Goal: Transaction & Acquisition: Download file/media

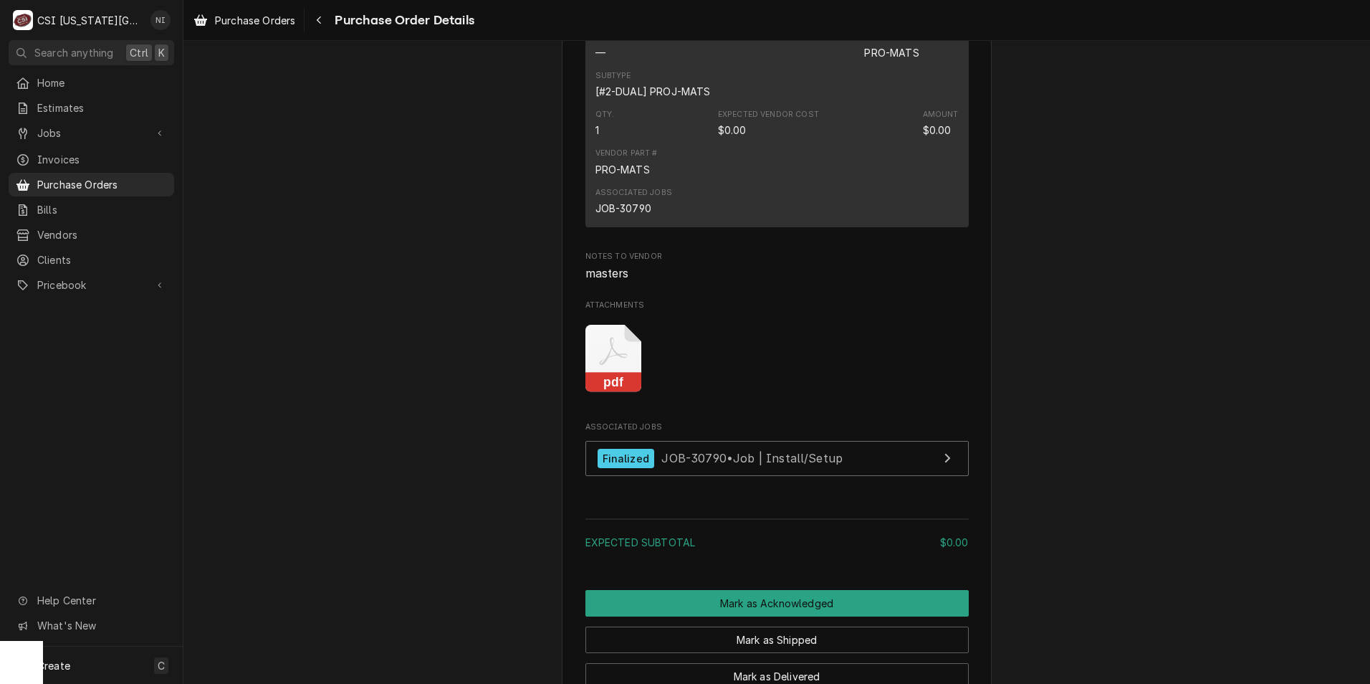
scroll to position [1197, 0]
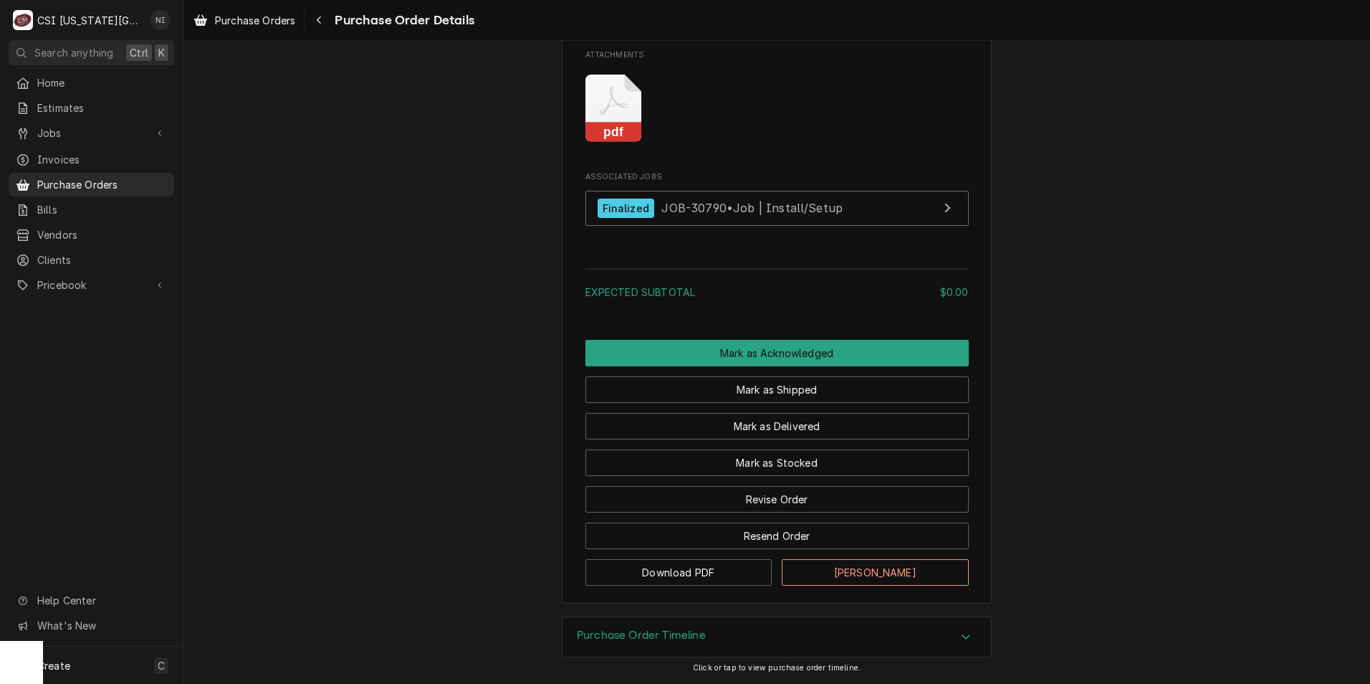
click at [613, 127] on rect "Attachments" at bounding box center [614, 133] width 57 height 20
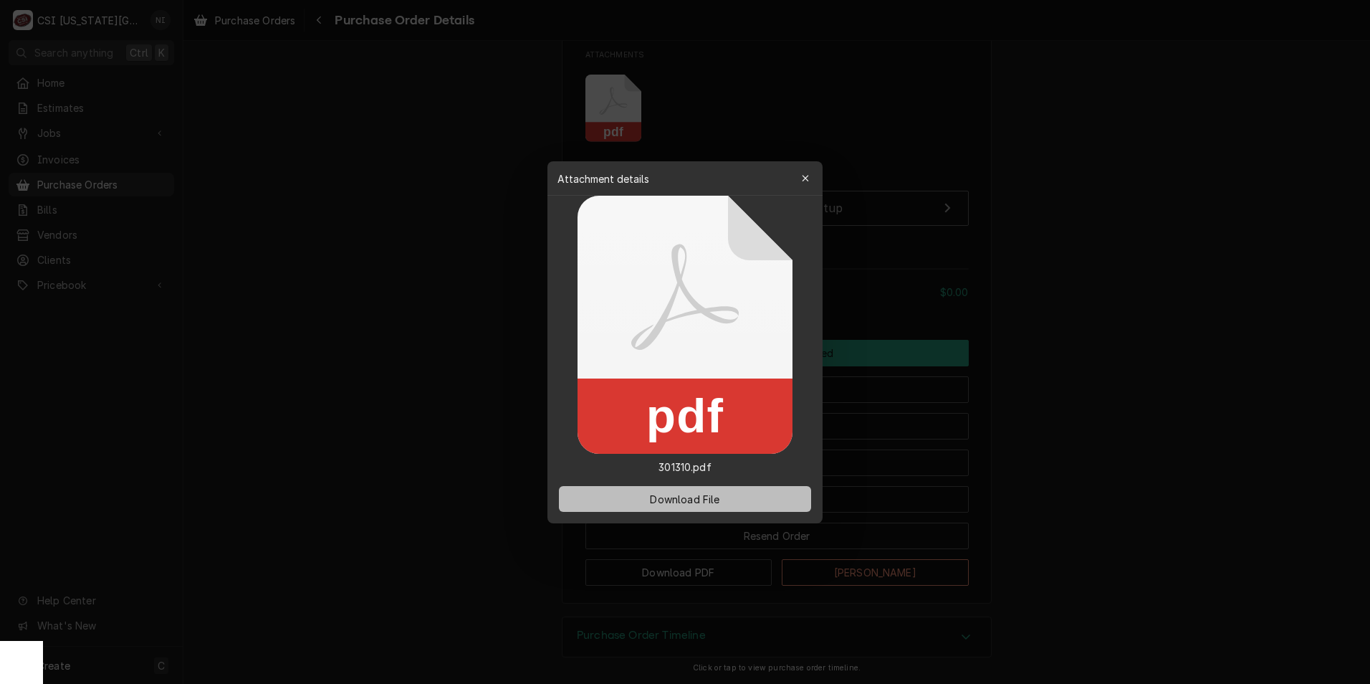
drag, startPoint x: 655, startPoint y: 495, endPoint x: 640, endPoint y: 498, distance: 15.3
click at [654, 495] on span "Download File" at bounding box center [684, 498] width 75 height 15
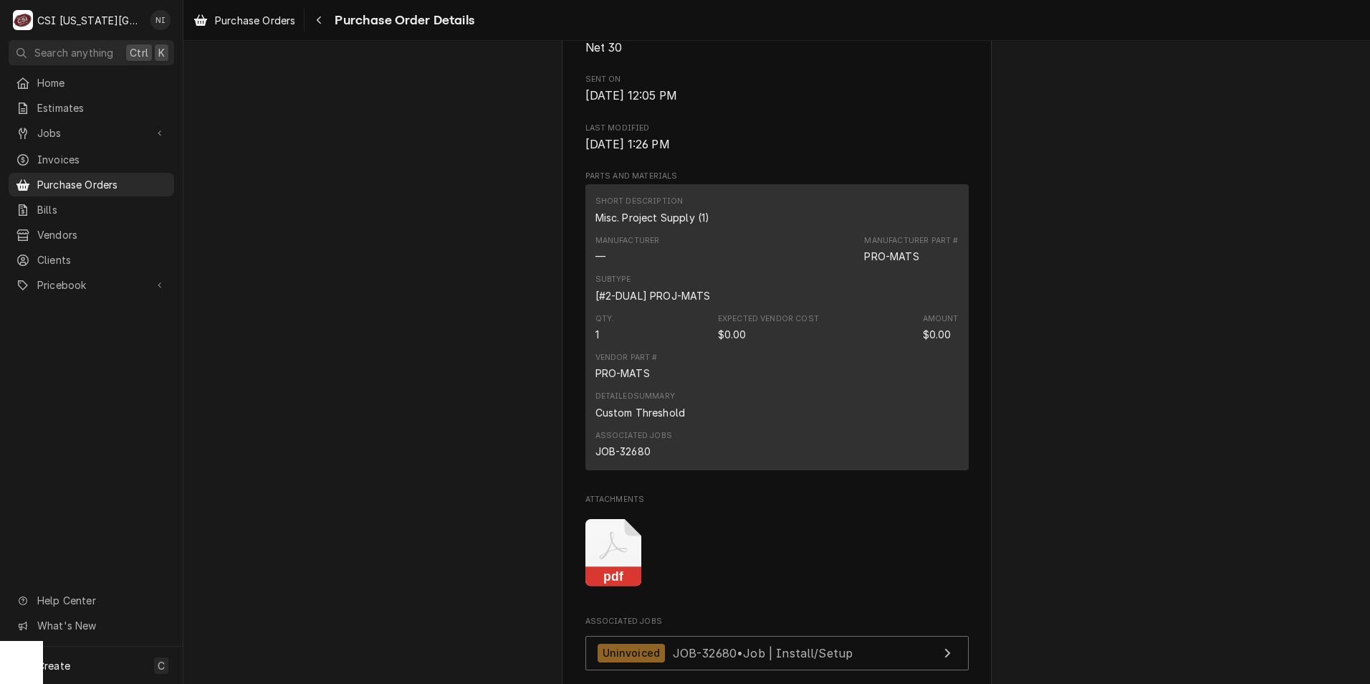
scroll to position [860, 0]
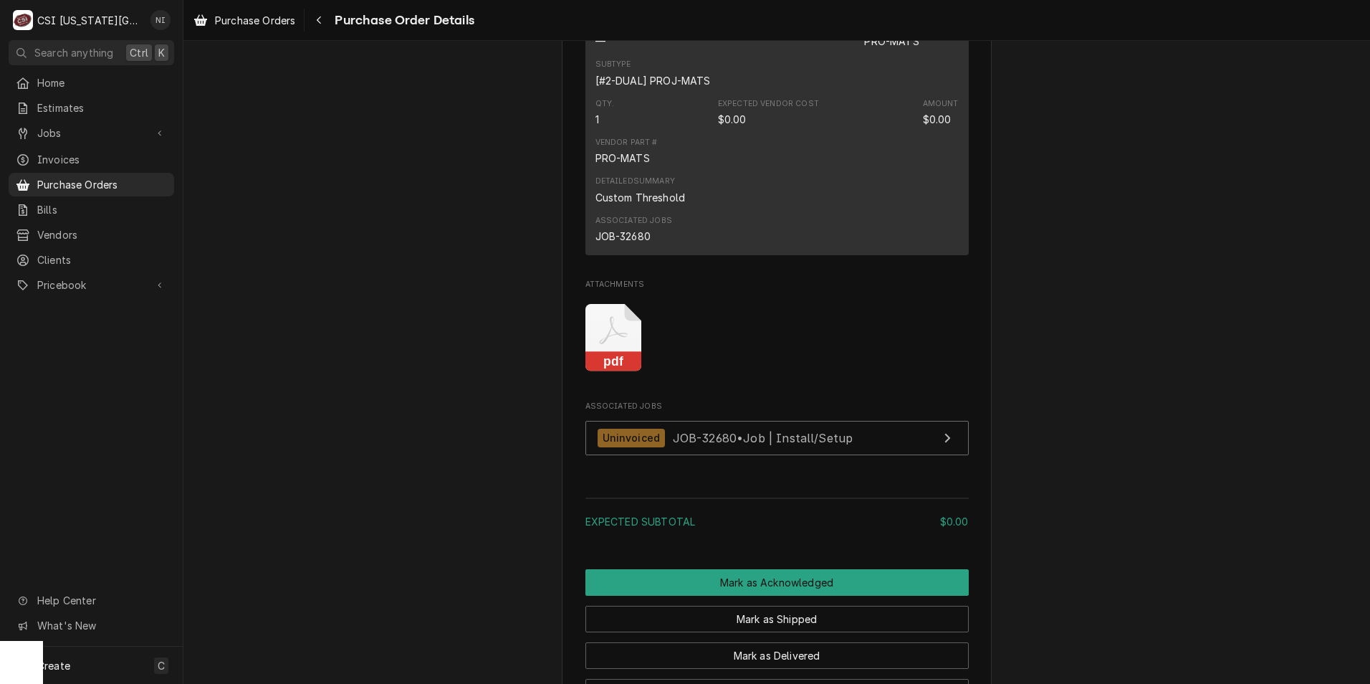
click at [598, 372] on icon "Attachments" at bounding box center [614, 338] width 57 height 68
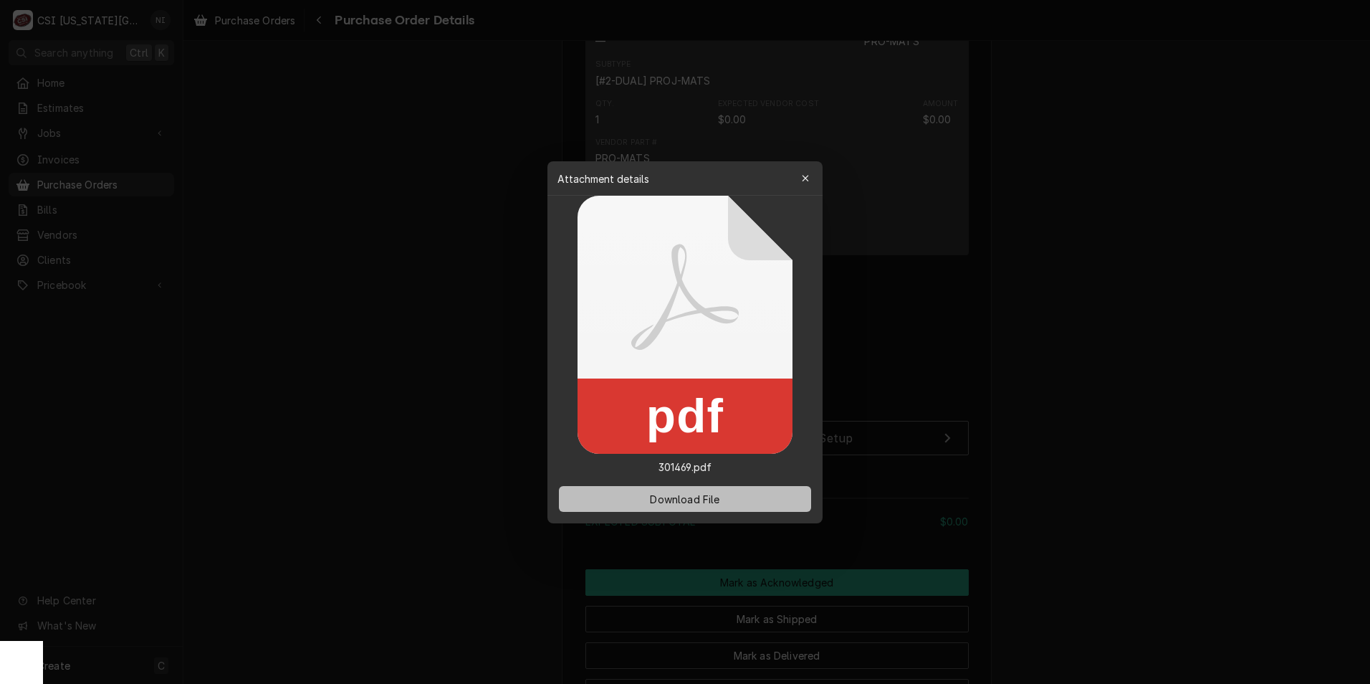
click at [651, 491] on button "Download File" at bounding box center [685, 499] width 252 height 26
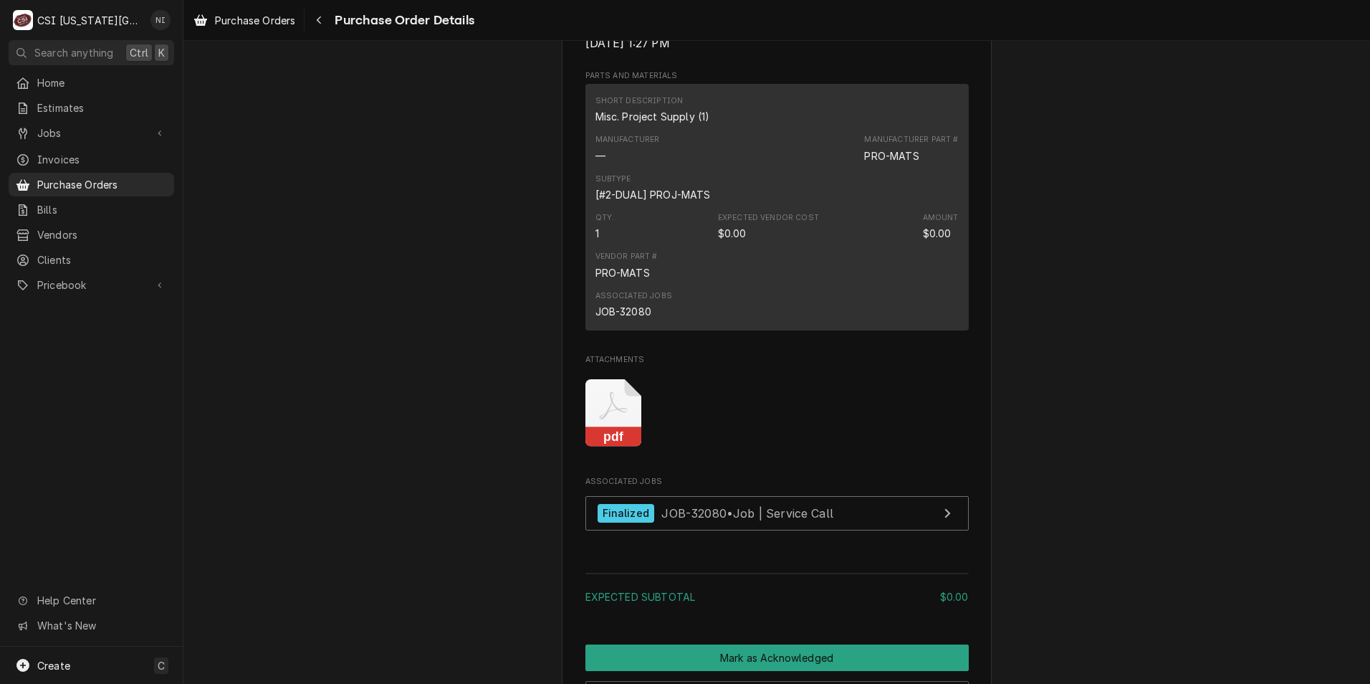
scroll to position [932, 0]
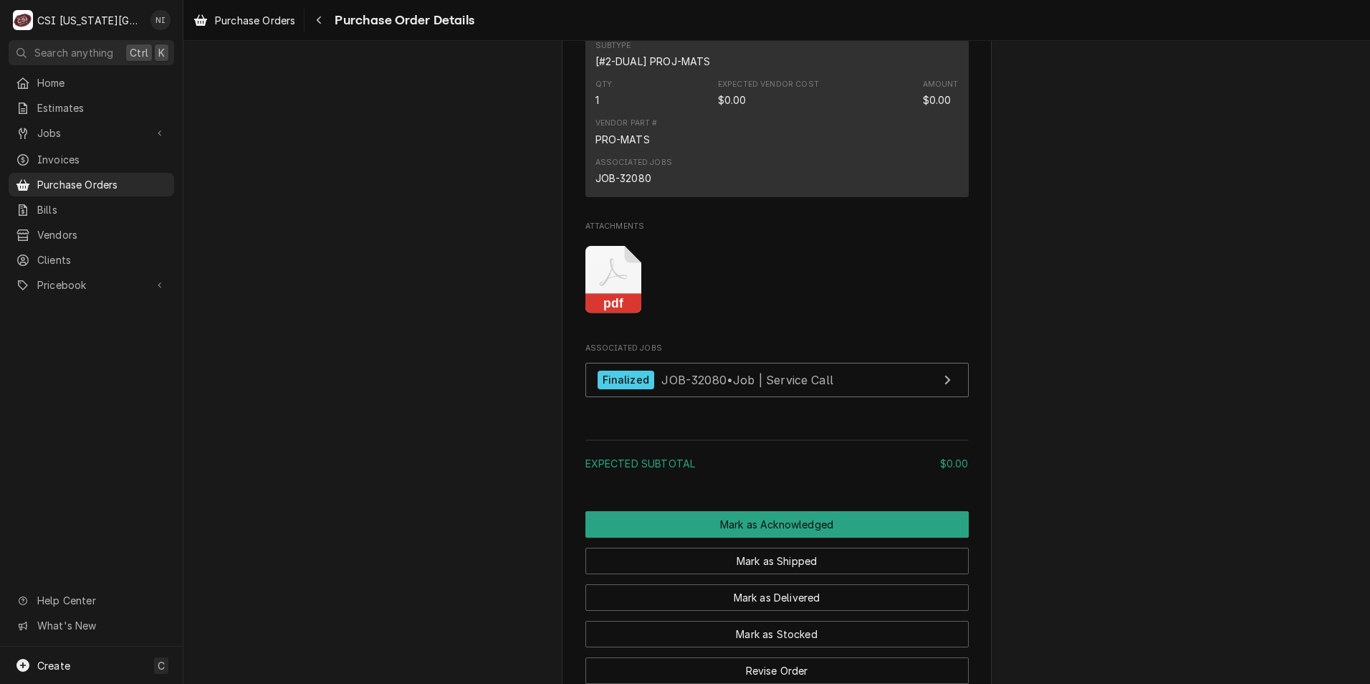
click at [614, 314] on rect "Attachments" at bounding box center [614, 304] width 57 height 20
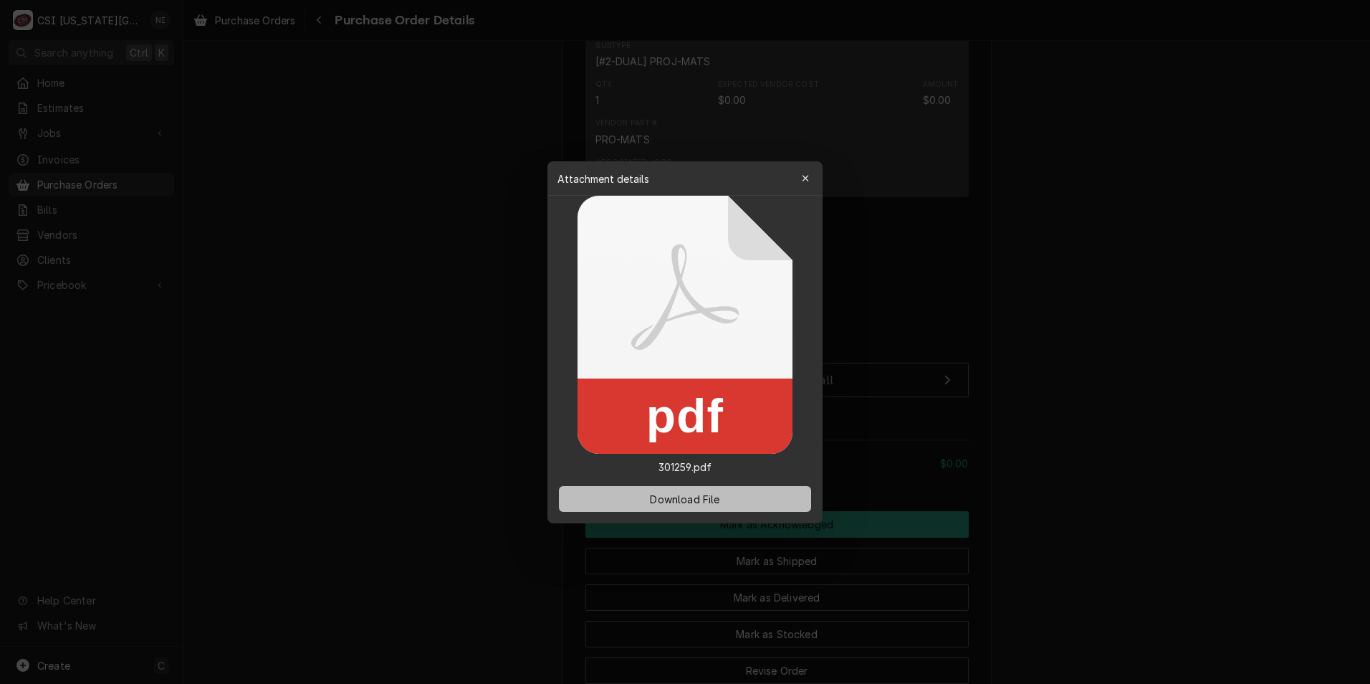
click at [687, 497] on span "Download File" at bounding box center [684, 498] width 75 height 15
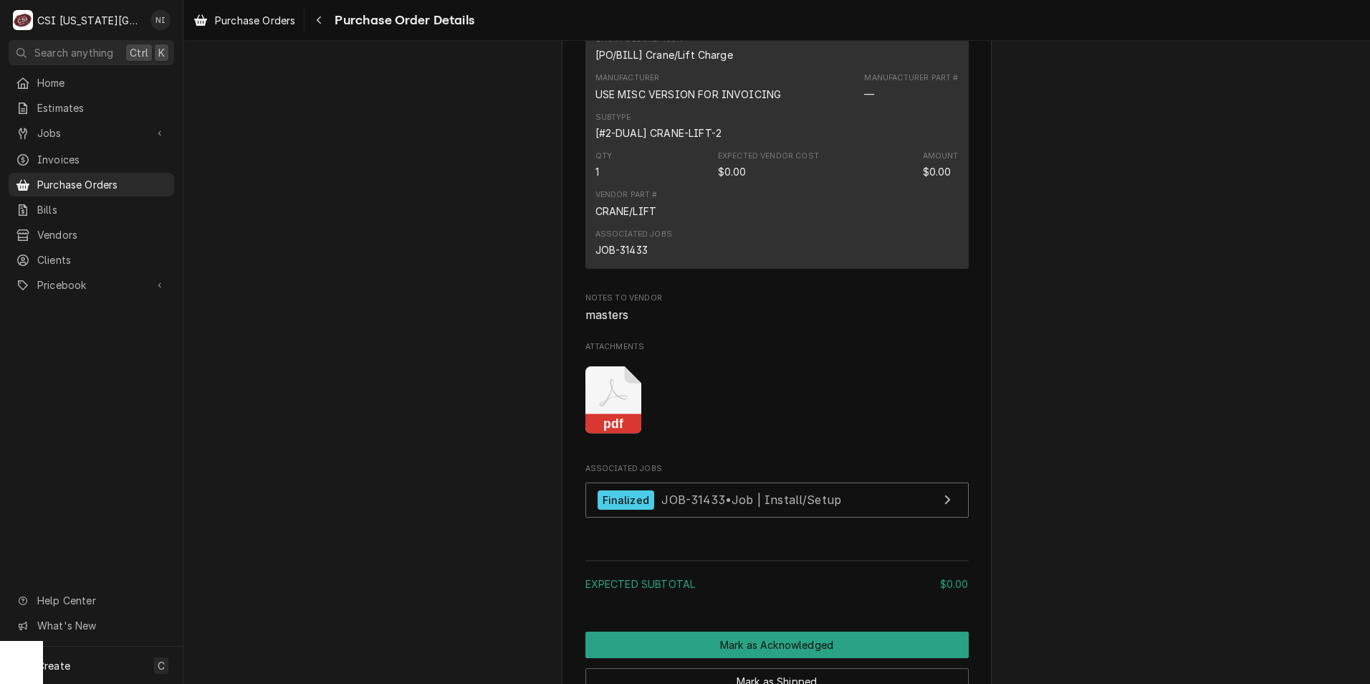
scroll to position [1197, 0]
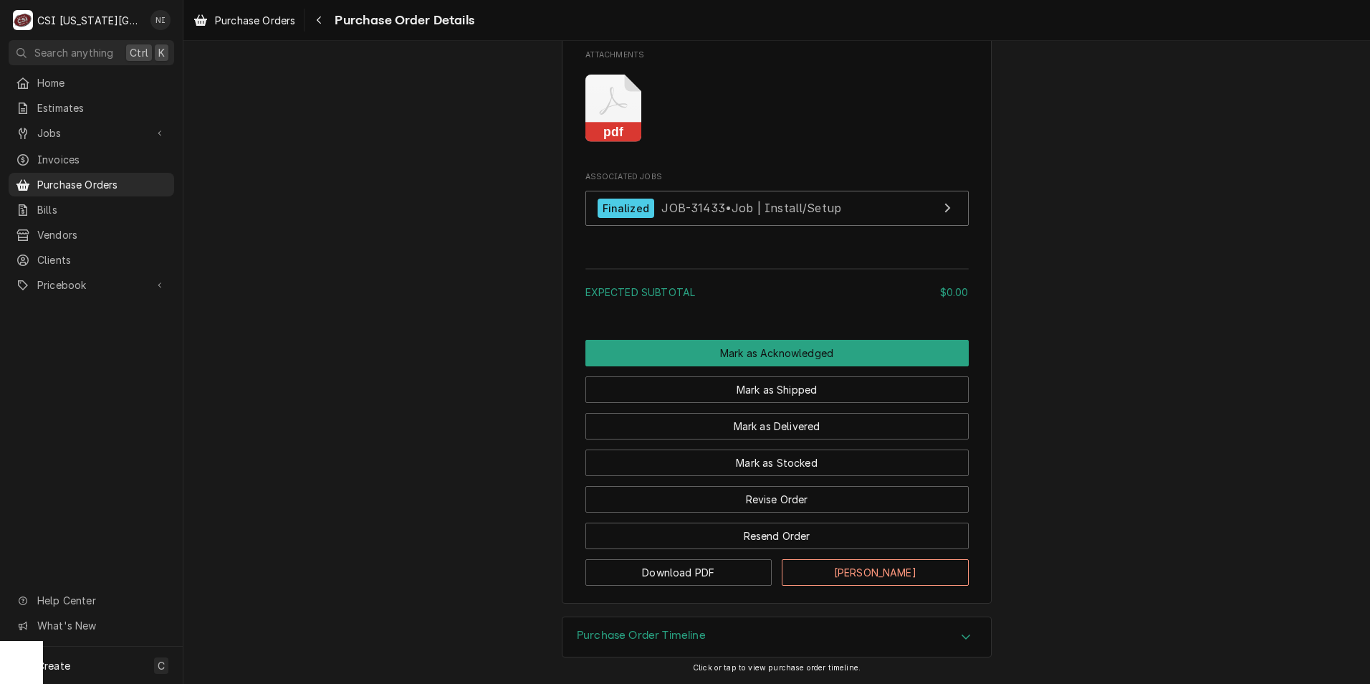
click at [621, 134] on rect "Attachments" at bounding box center [614, 133] width 57 height 20
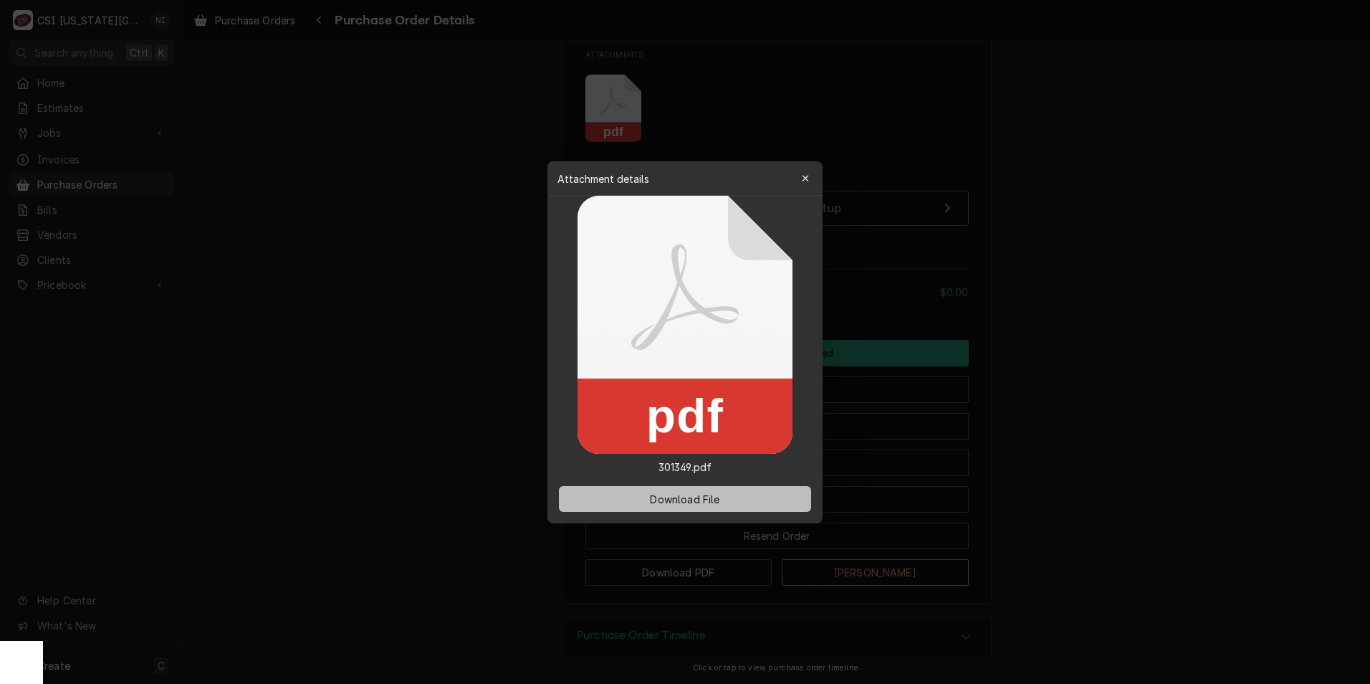
click at [750, 492] on button "Download File" at bounding box center [685, 499] width 252 height 26
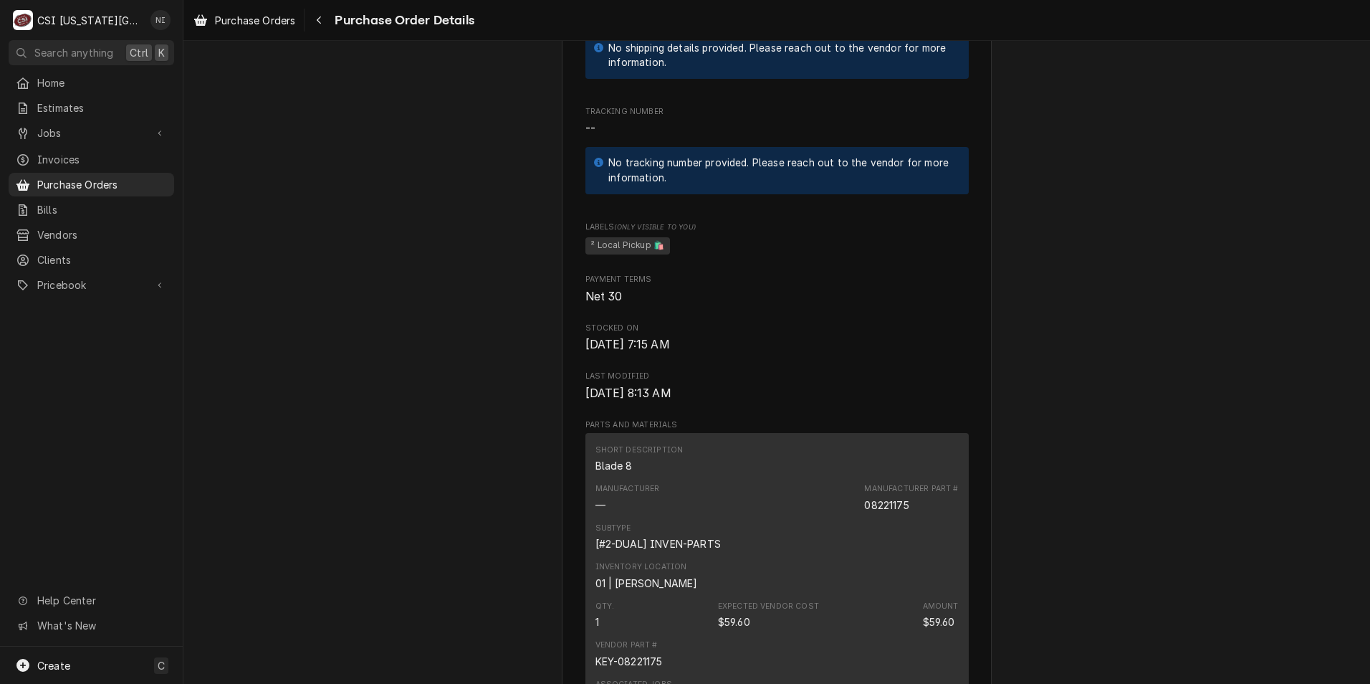
scroll to position [502, 0]
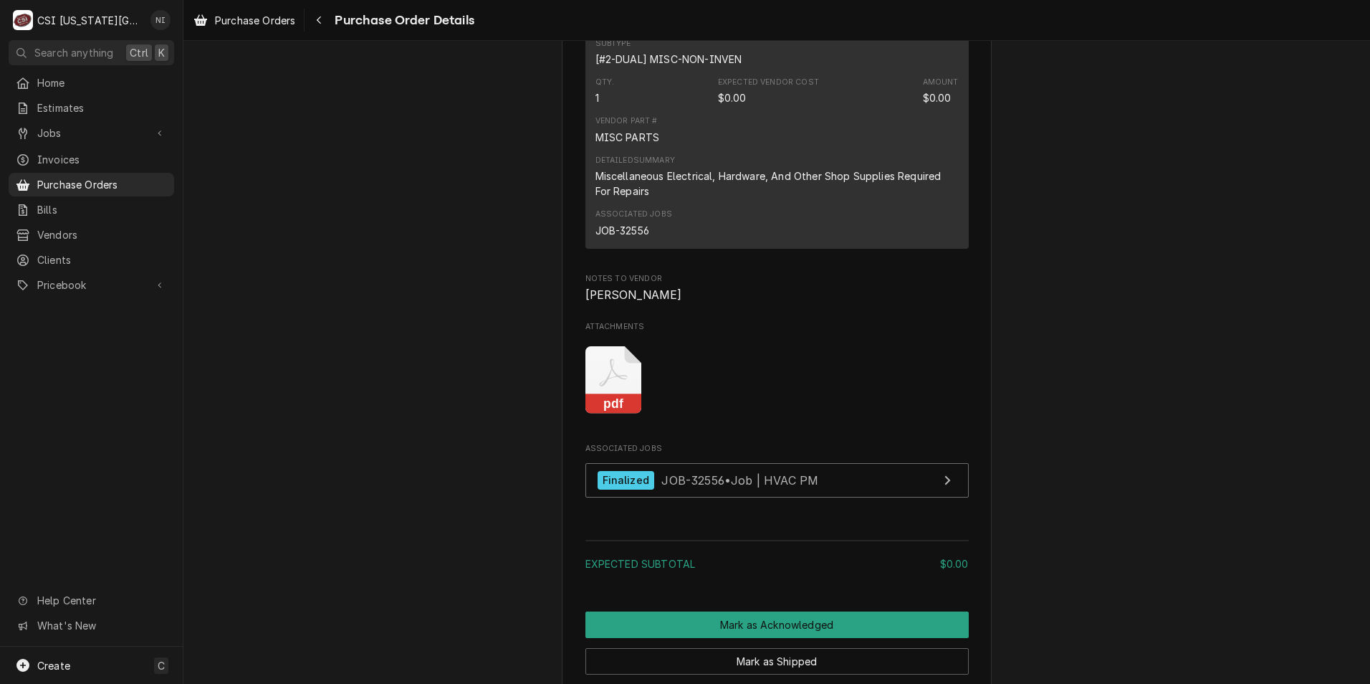
scroll to position [1003, 0]
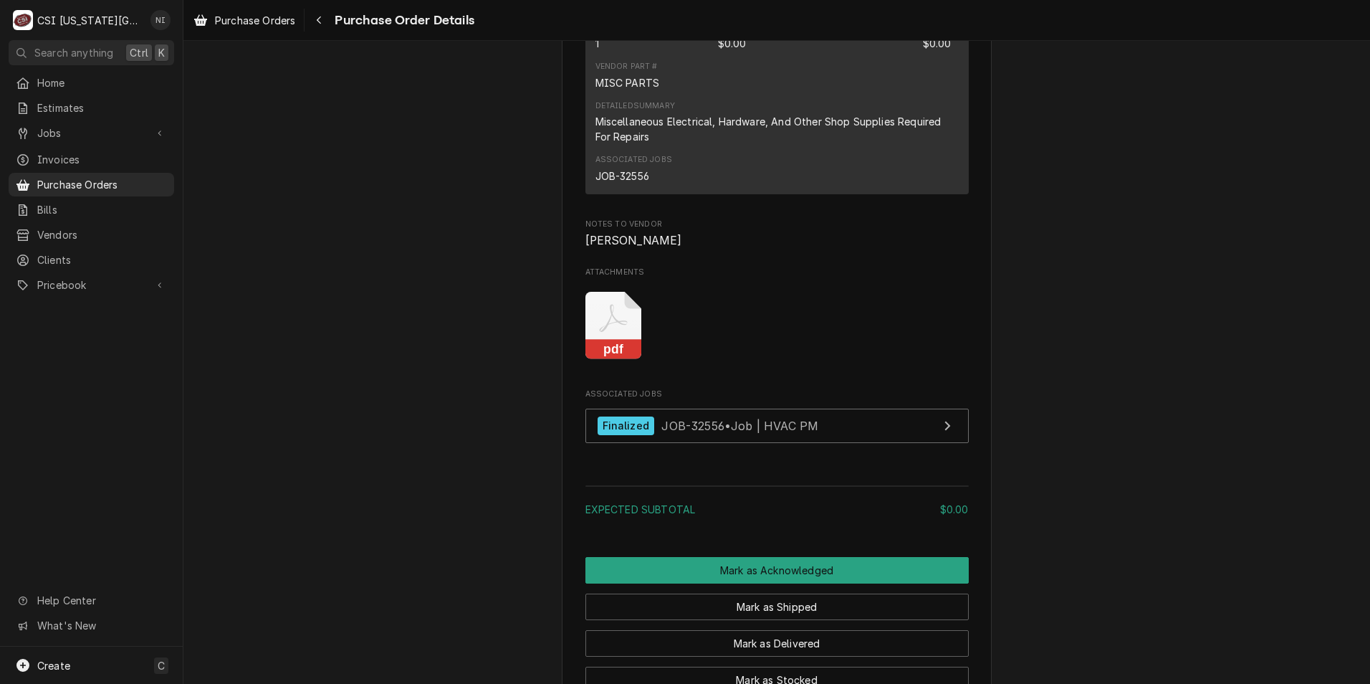
click at [586, 360] on icon "Attachments" at bounding box center [614, 326] width 57 height 68
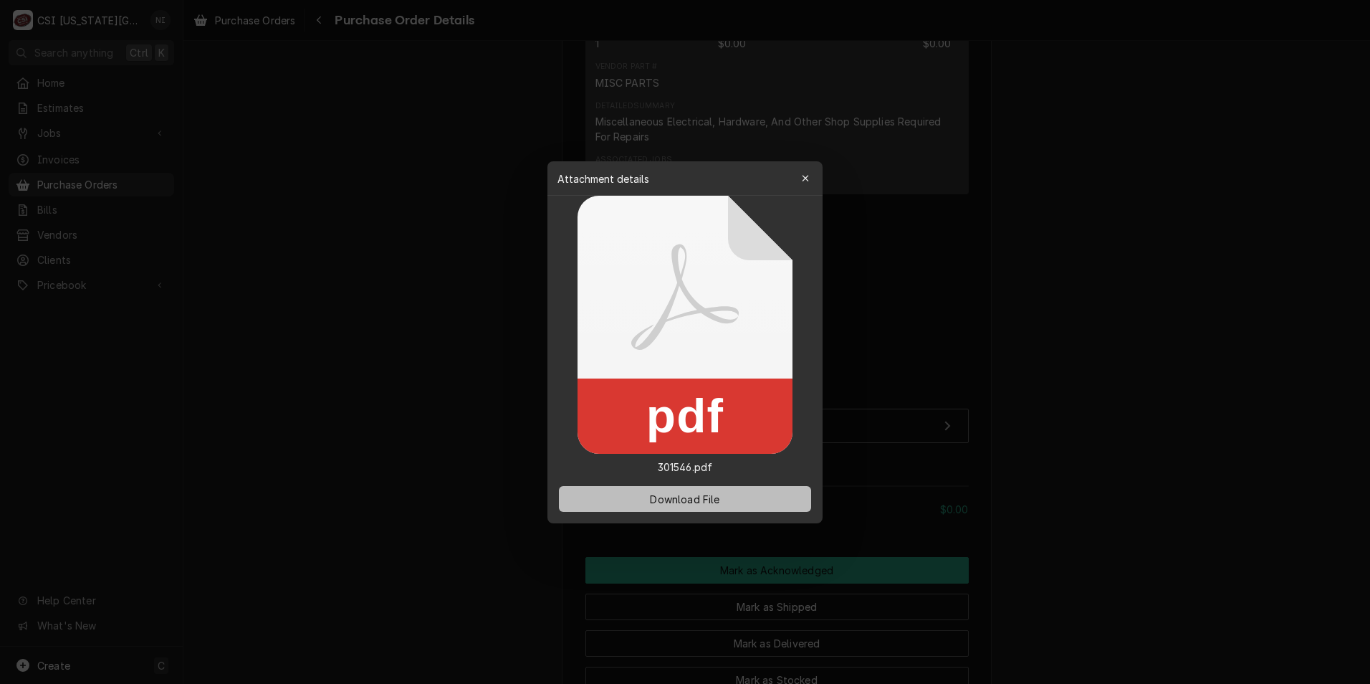
click at [720, 509] on button "Download File" at bounding box center [685, 499] width 252 height 26
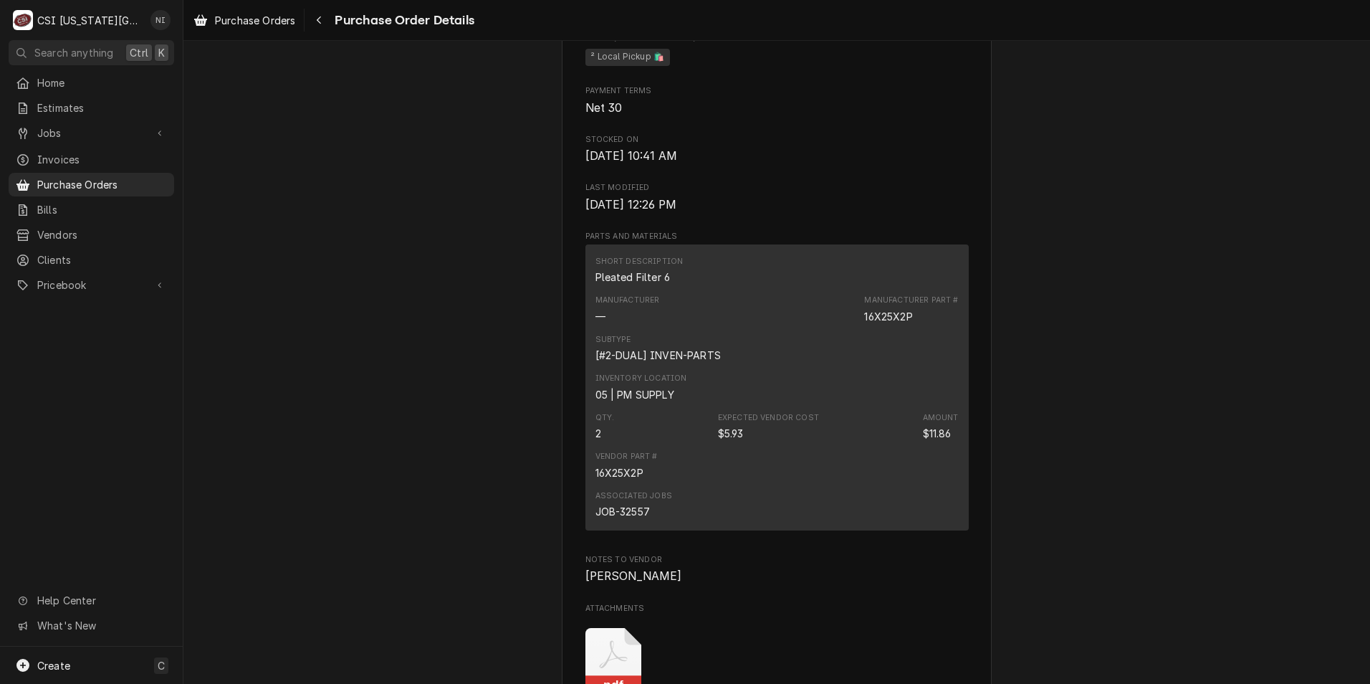
scroll to position [1075, 0]
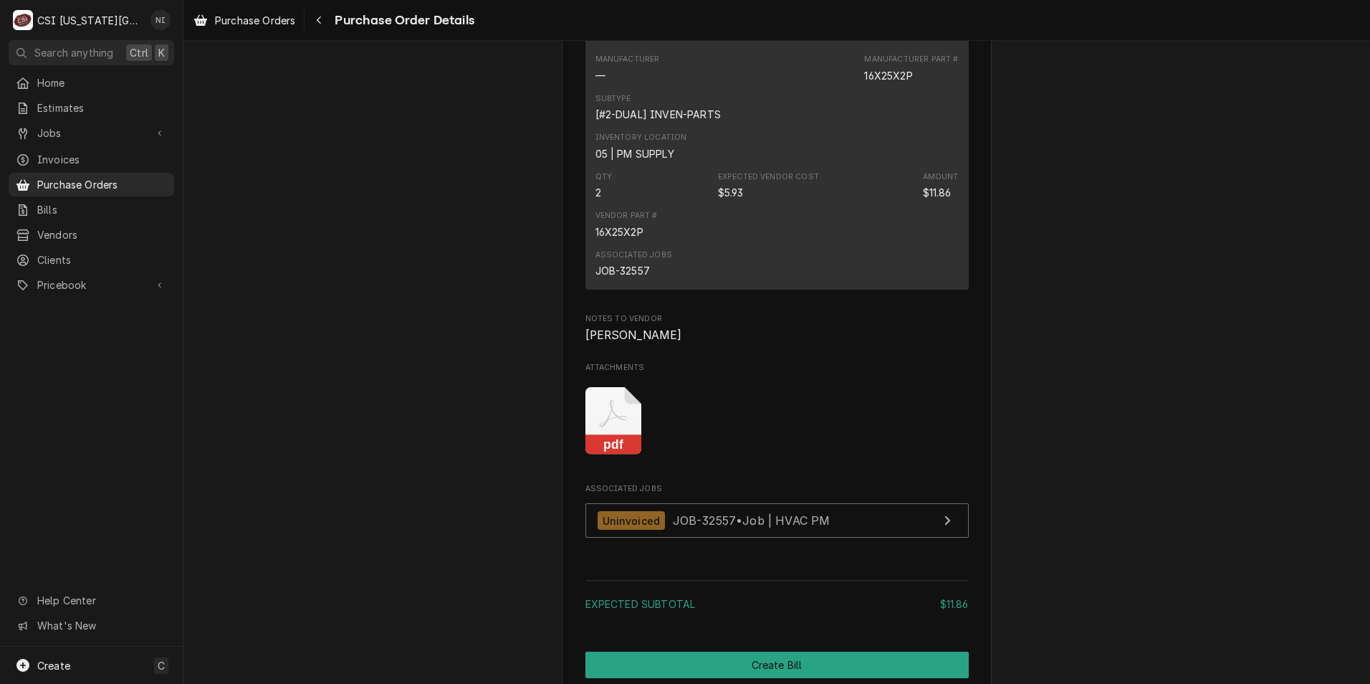
click at [604, 427] on icon "Attachments" at bounding box center [613, 413] width 28 height 28
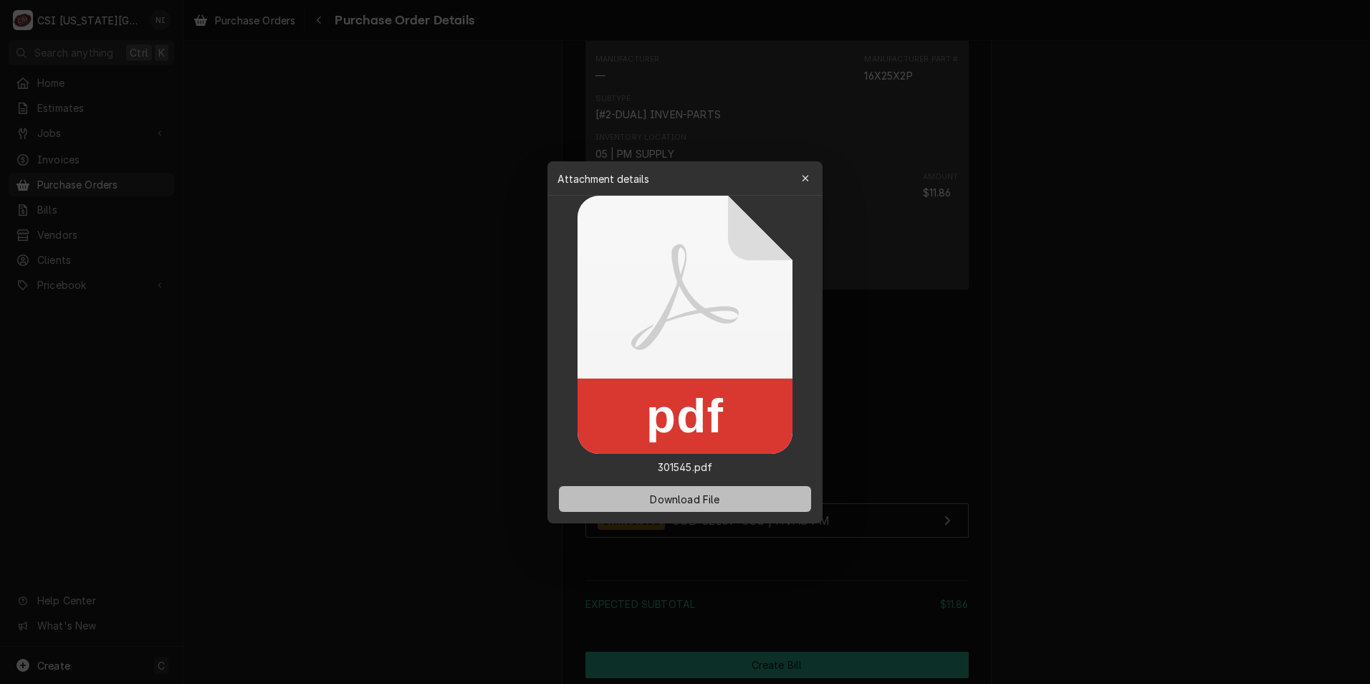
click at [705, 506] on button "Download File" at bounding box center [685, 499] width 252 height 26
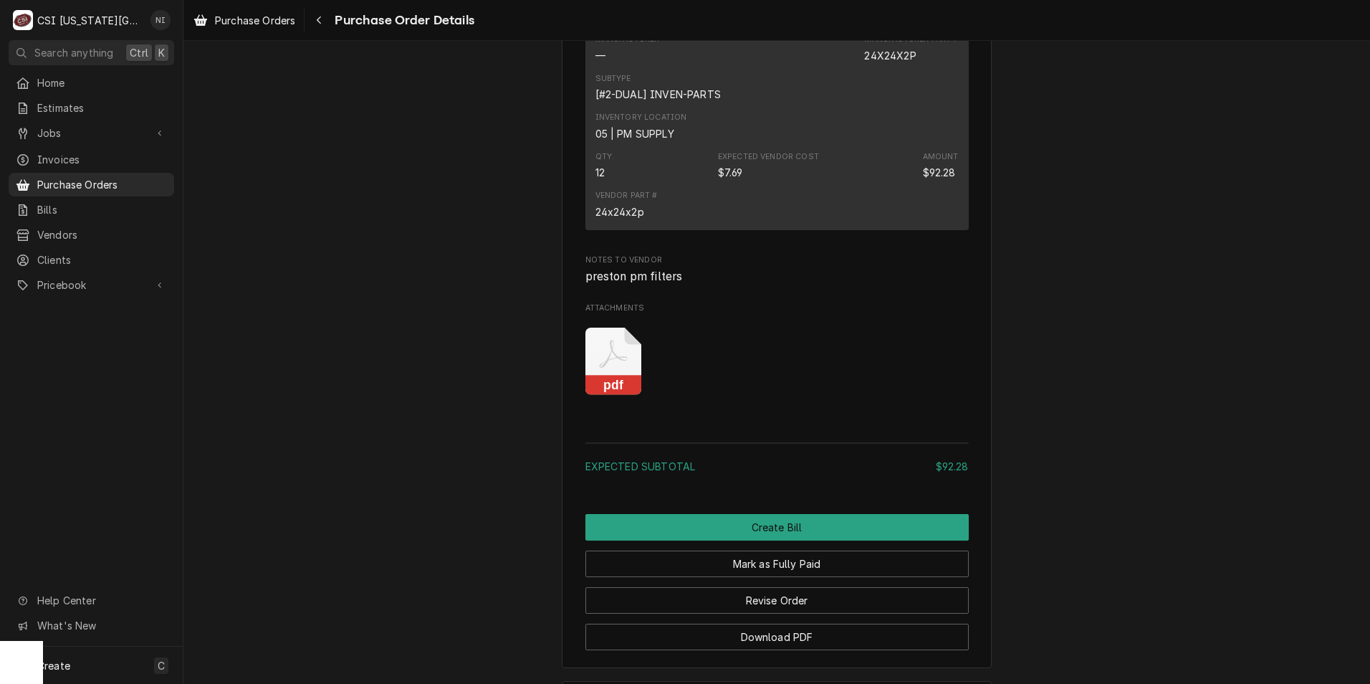
scroll to position [1205, 0]
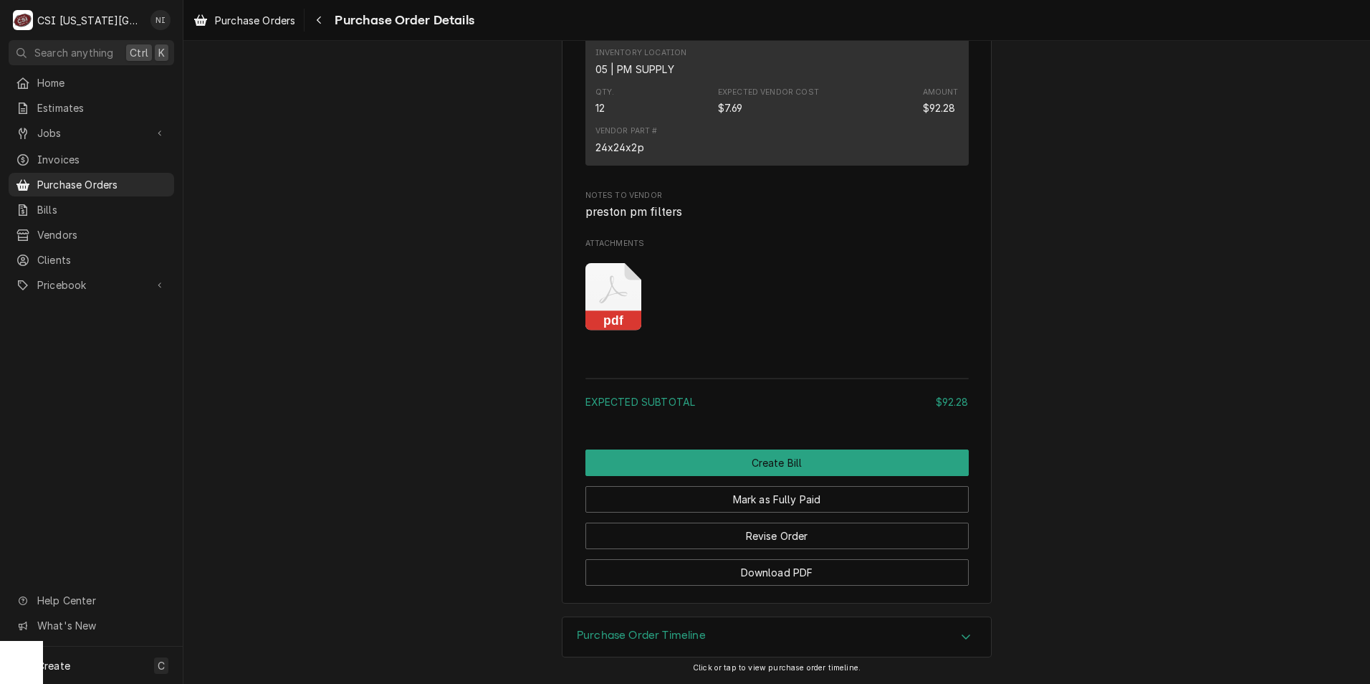
click at [601, 295] on icon "Attachments" at bounding box center [614, 297] width 57 height 68
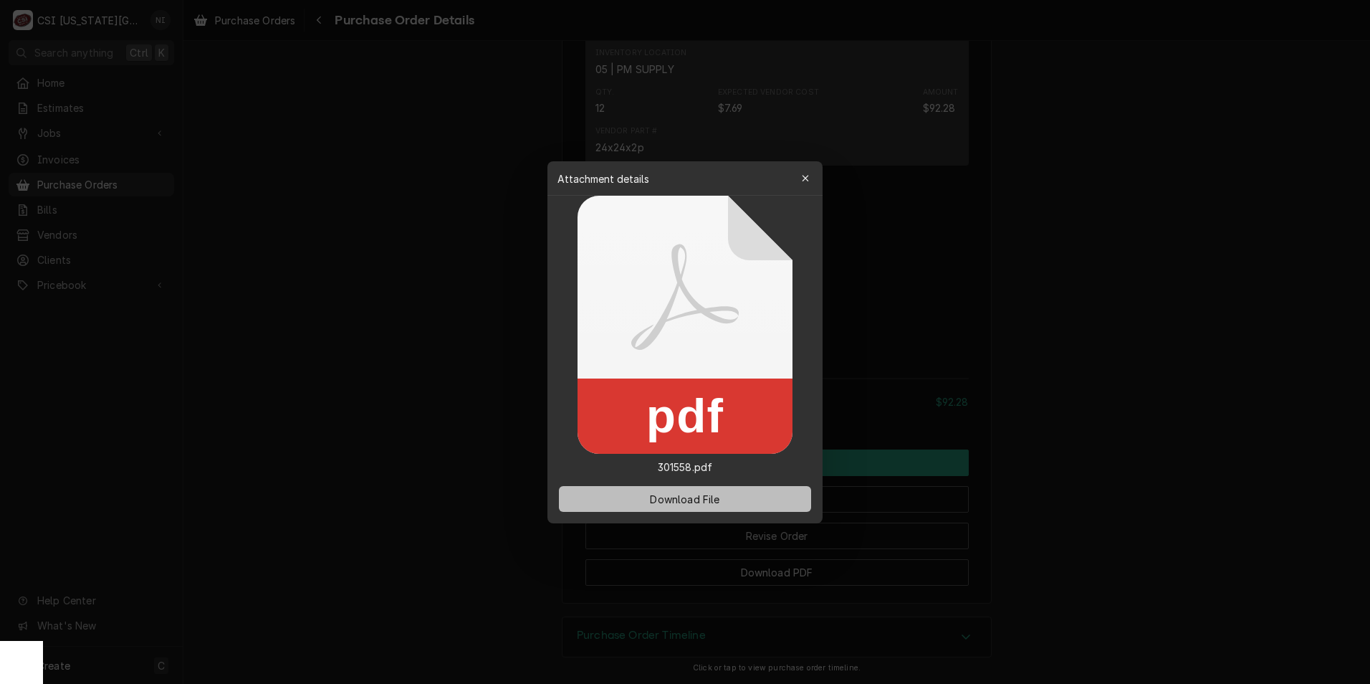
click at [679, 498] on span "Download File" at bounding box center [684, 498] width 75 height 15
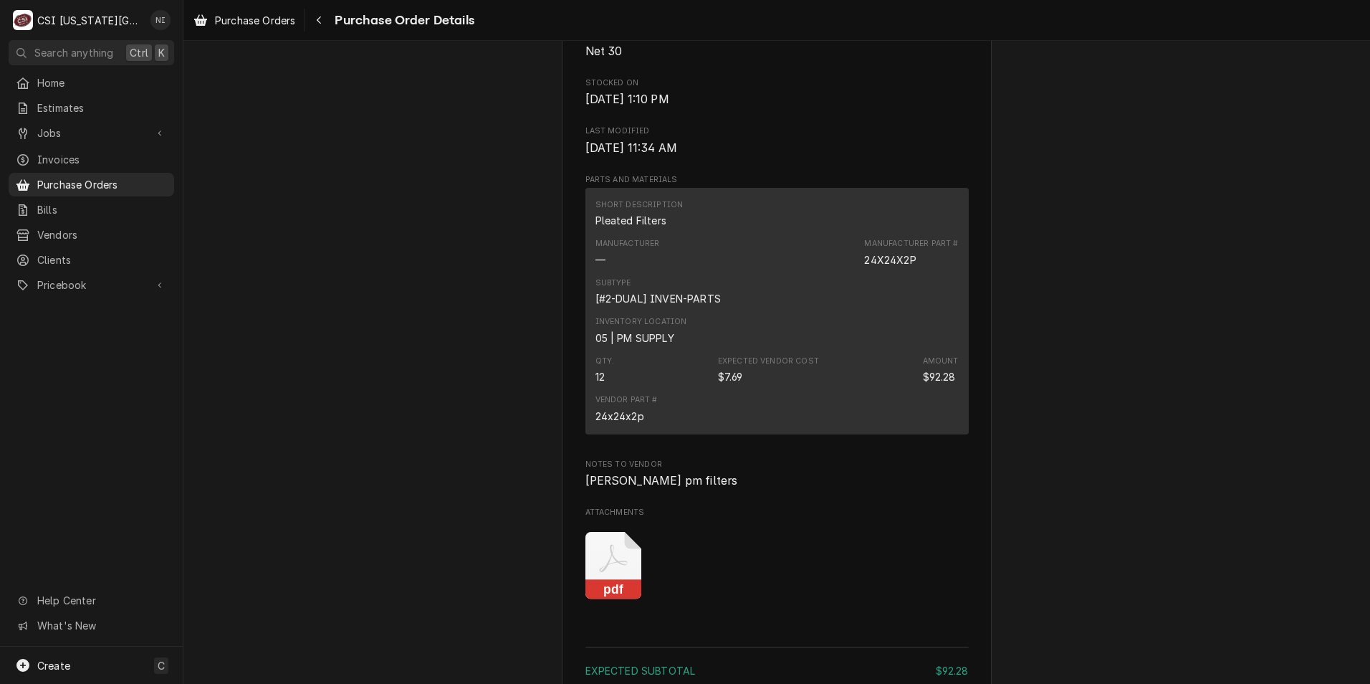
scroll to position [1205, 0]
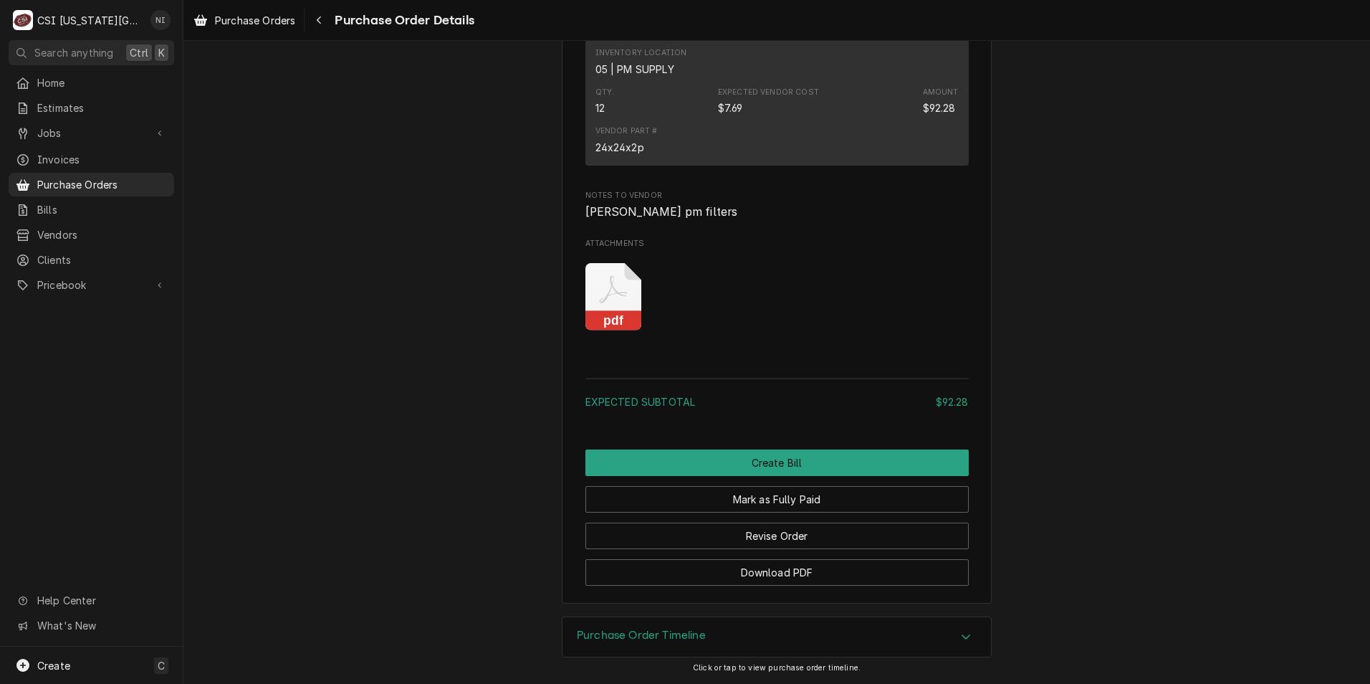
click at [586, 302] on icon "Attachments" at bounding box center [614, 297] width 57 height 68
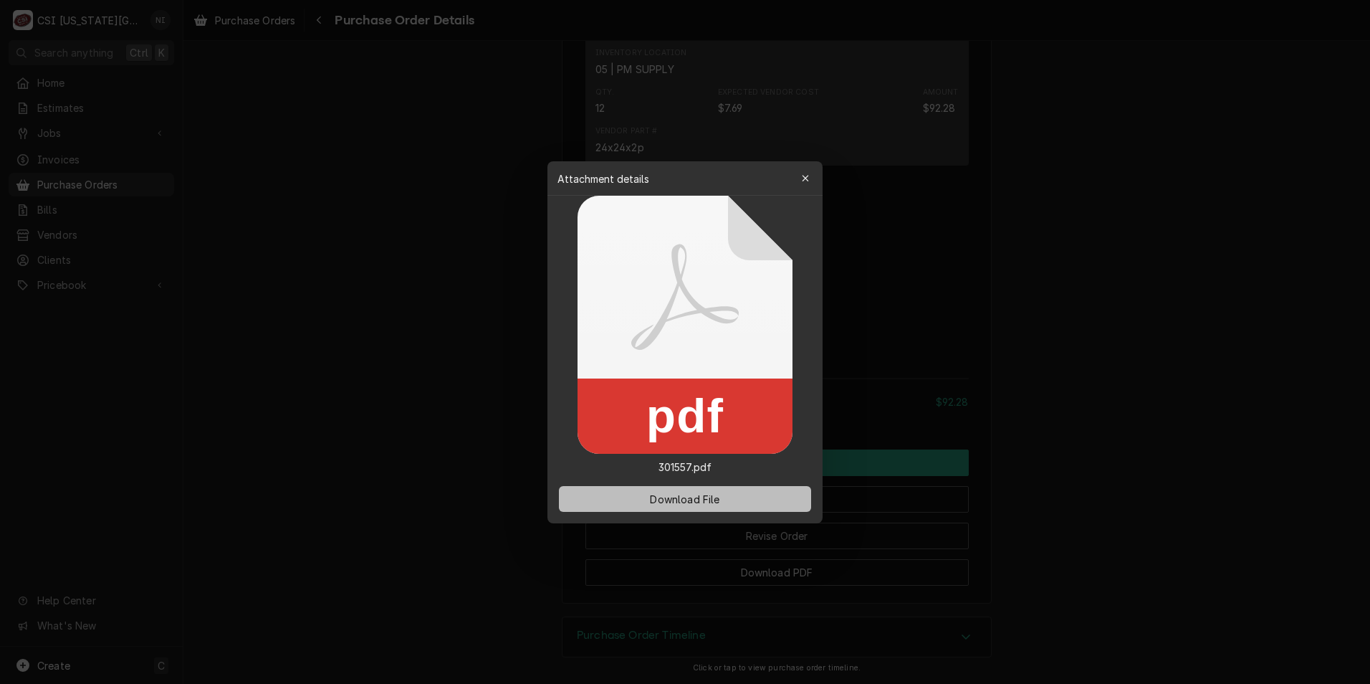
click at [692, 497] on span "Download File" at bounding box center [684, 498] width 75 height 15
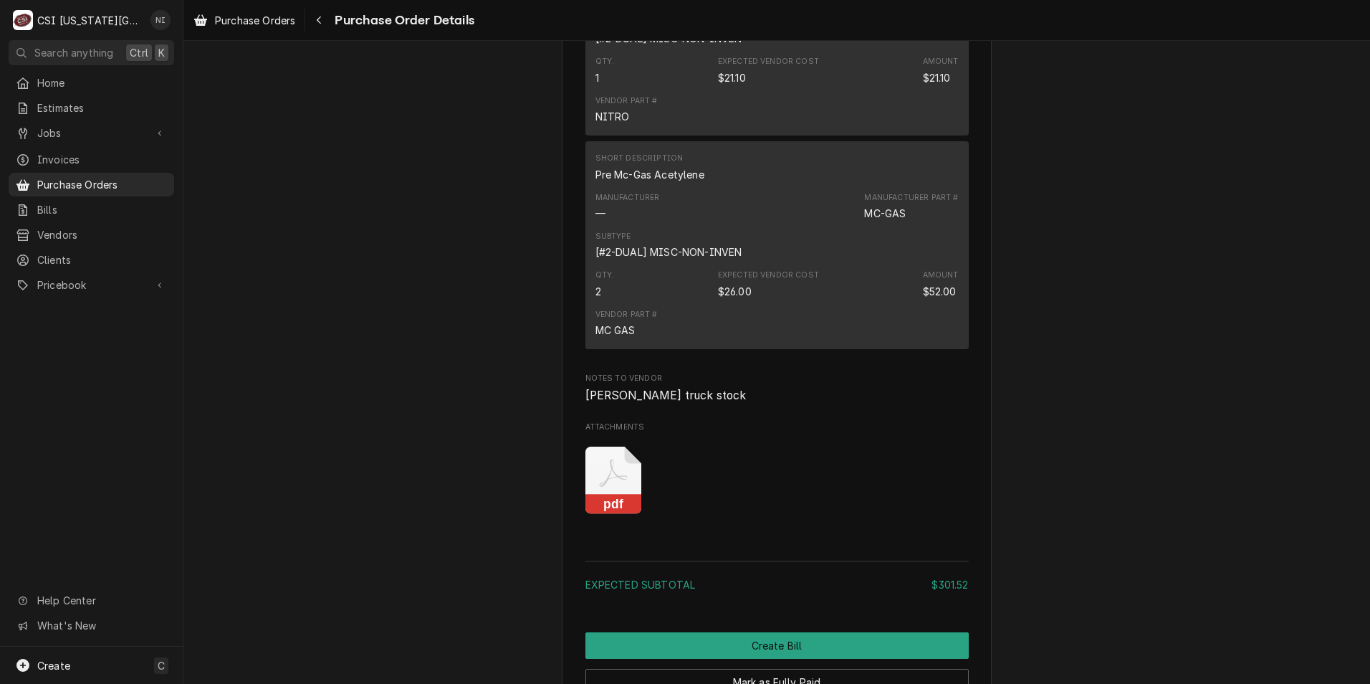
scroll to position [1633, 0]
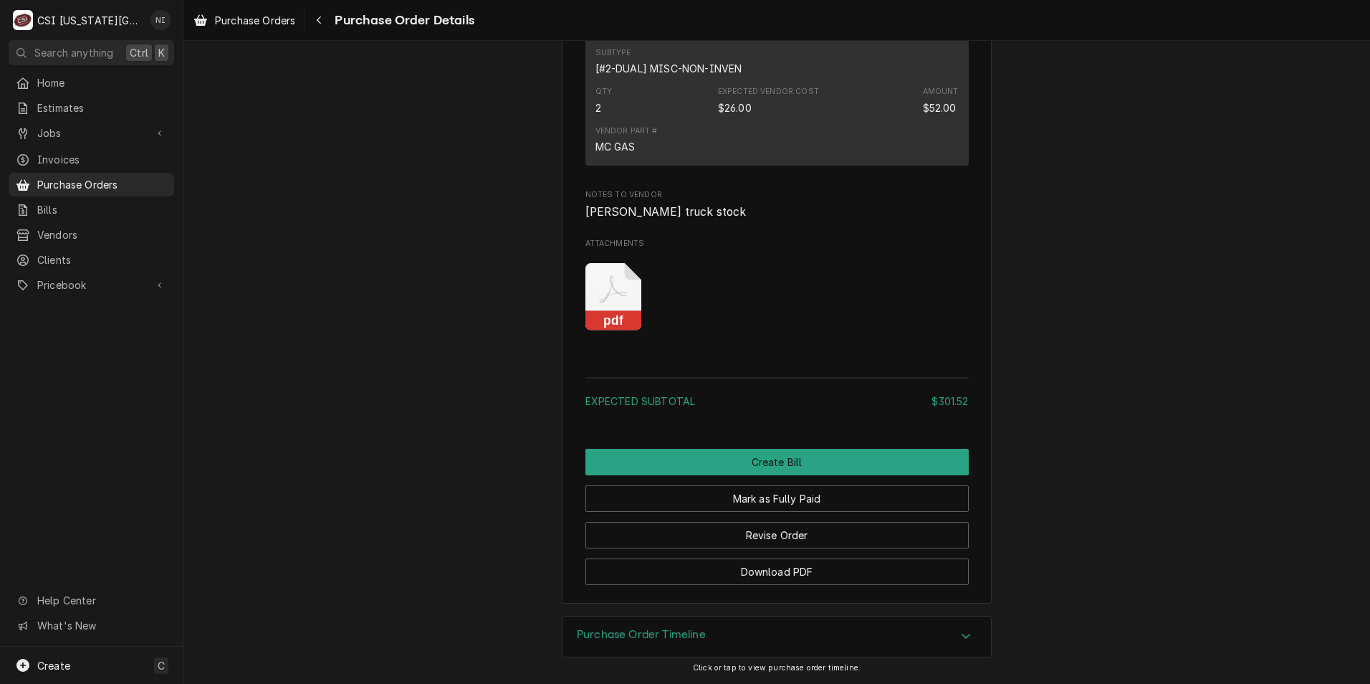
click at [614, 287] on icon "Attachments" at bounding box center [614, 297] width 57 height 68
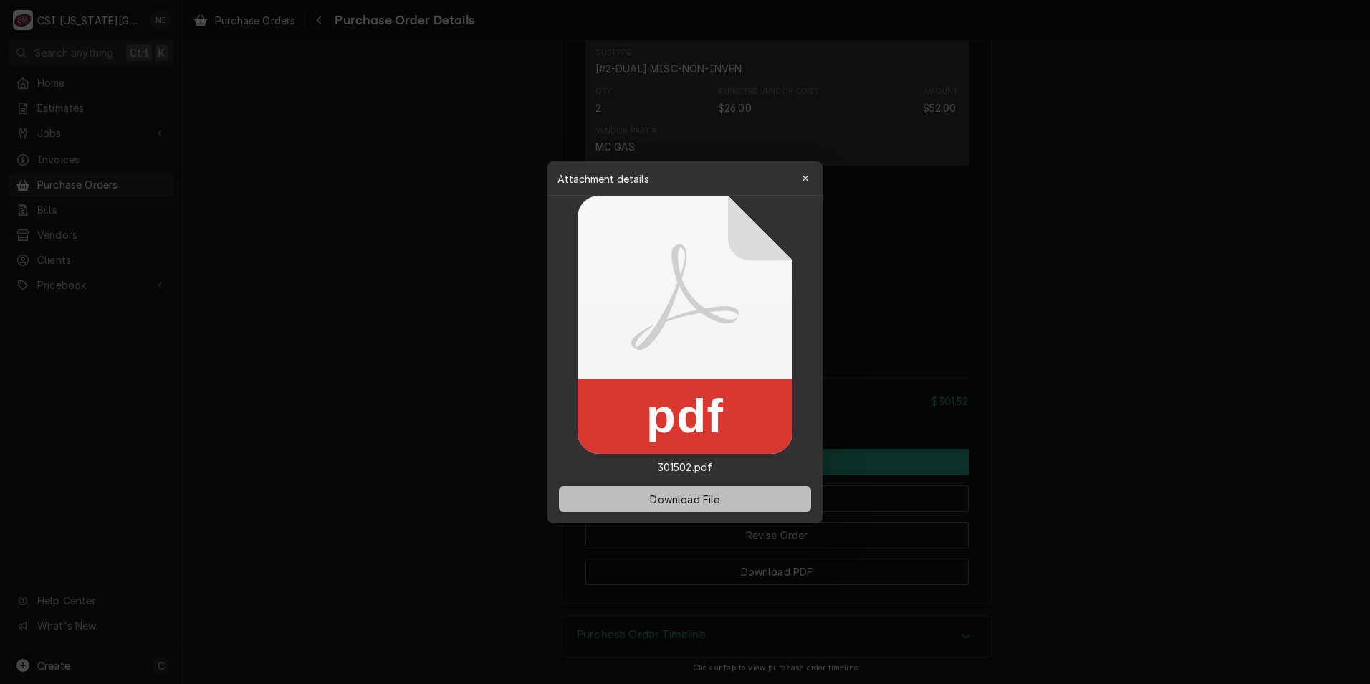
click at [732, 503] on button "Download File" at bounding box center [685, 499] width 252 height 26
